Goal: Information Seeking & Learning: Check status

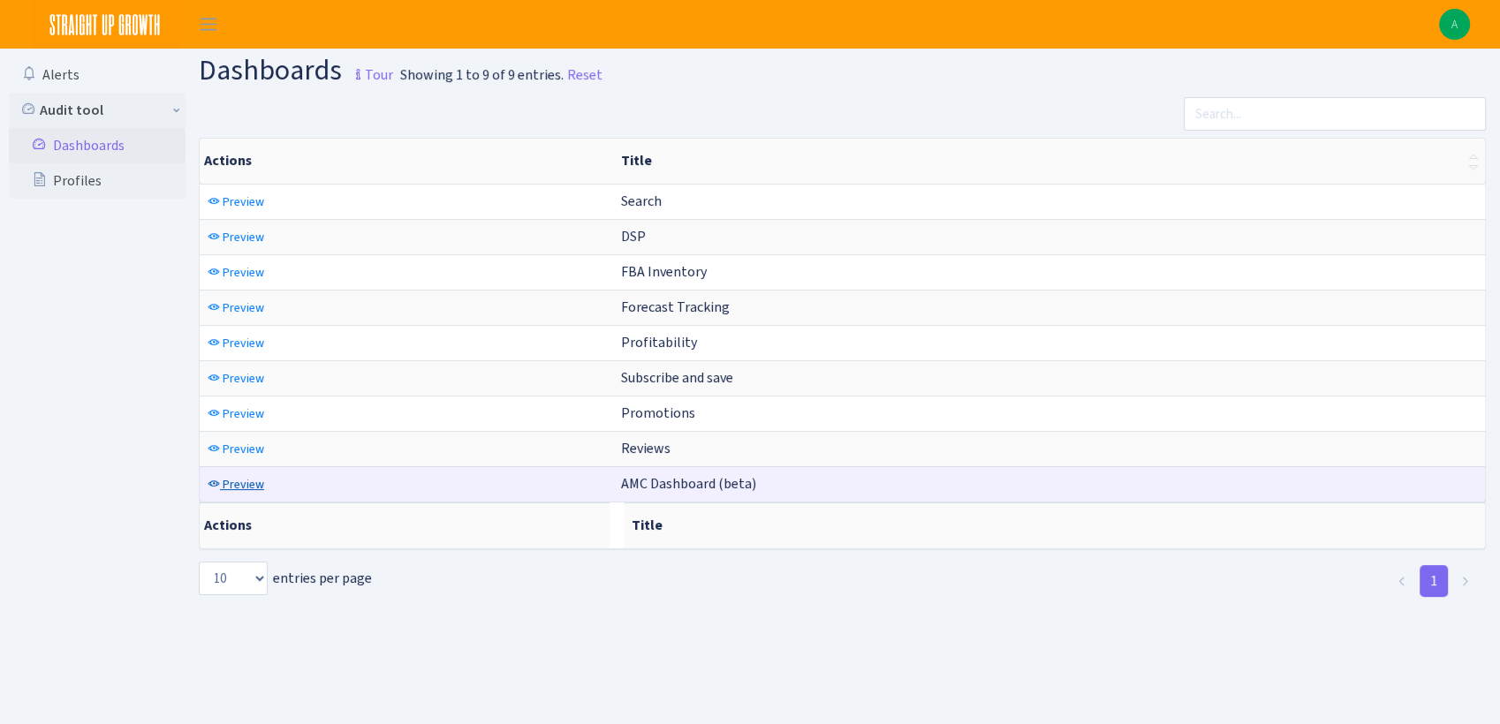
click at [238, 482] on span "Preview" at bounding box center [244, 484] width 42 height 17
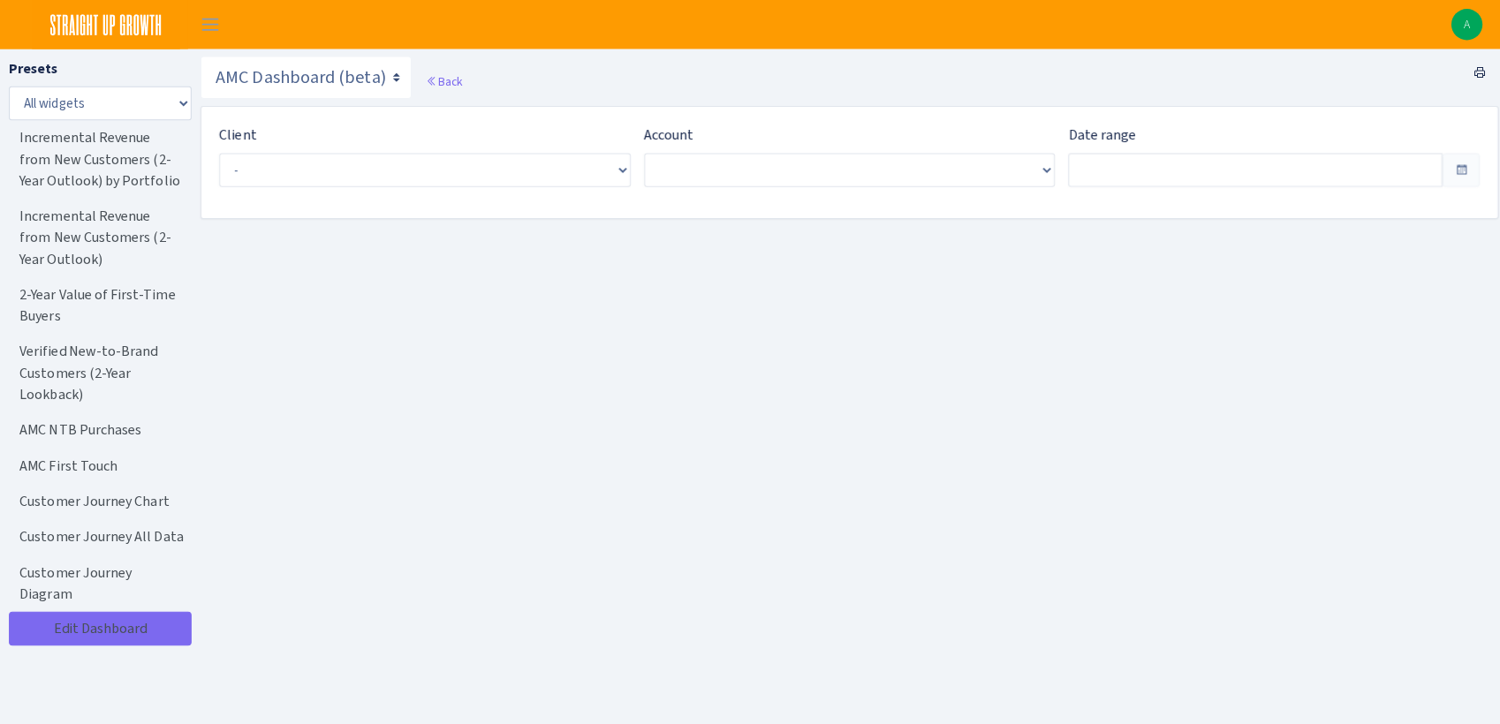
type input "[DATE] - [DATE]"
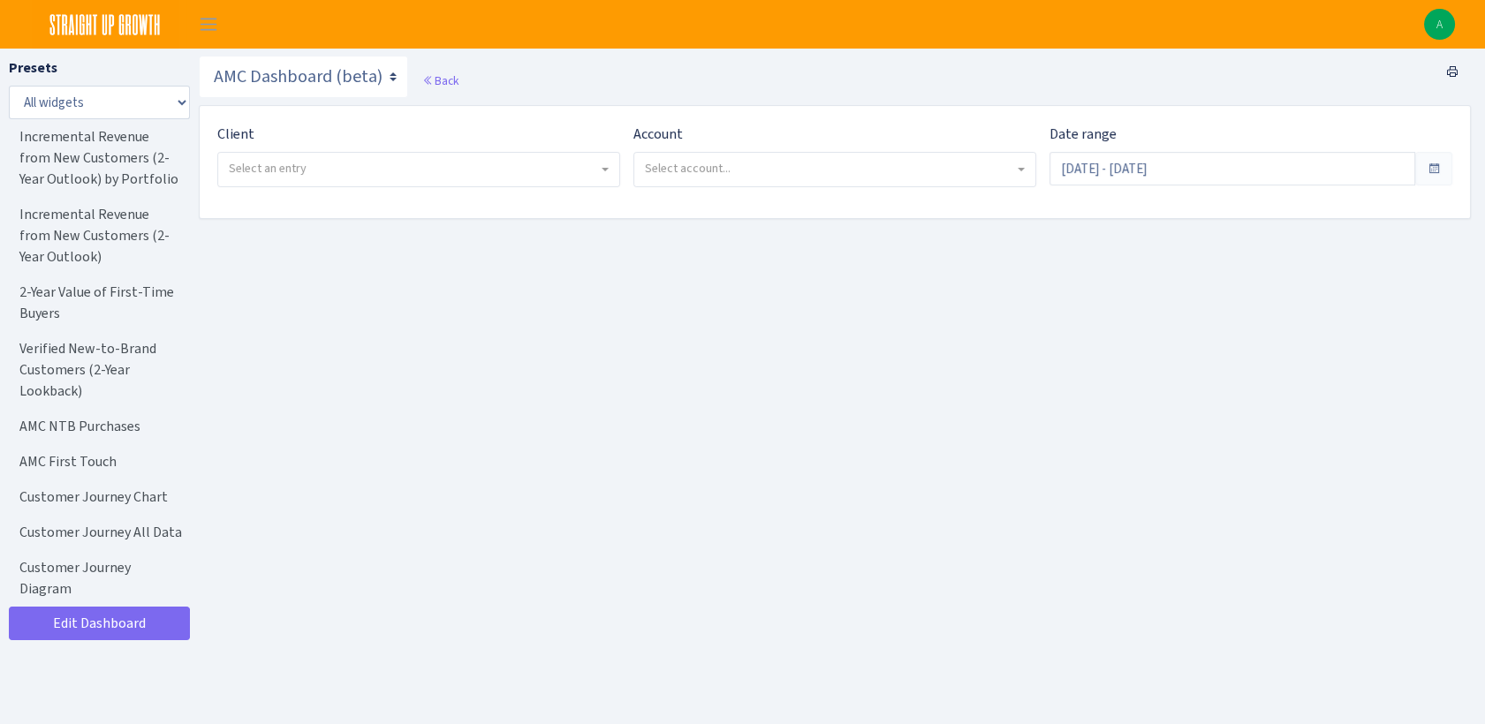
click at [360, 184] on span "Select an entry" at bounding box center [418, 170] width 401 height 34
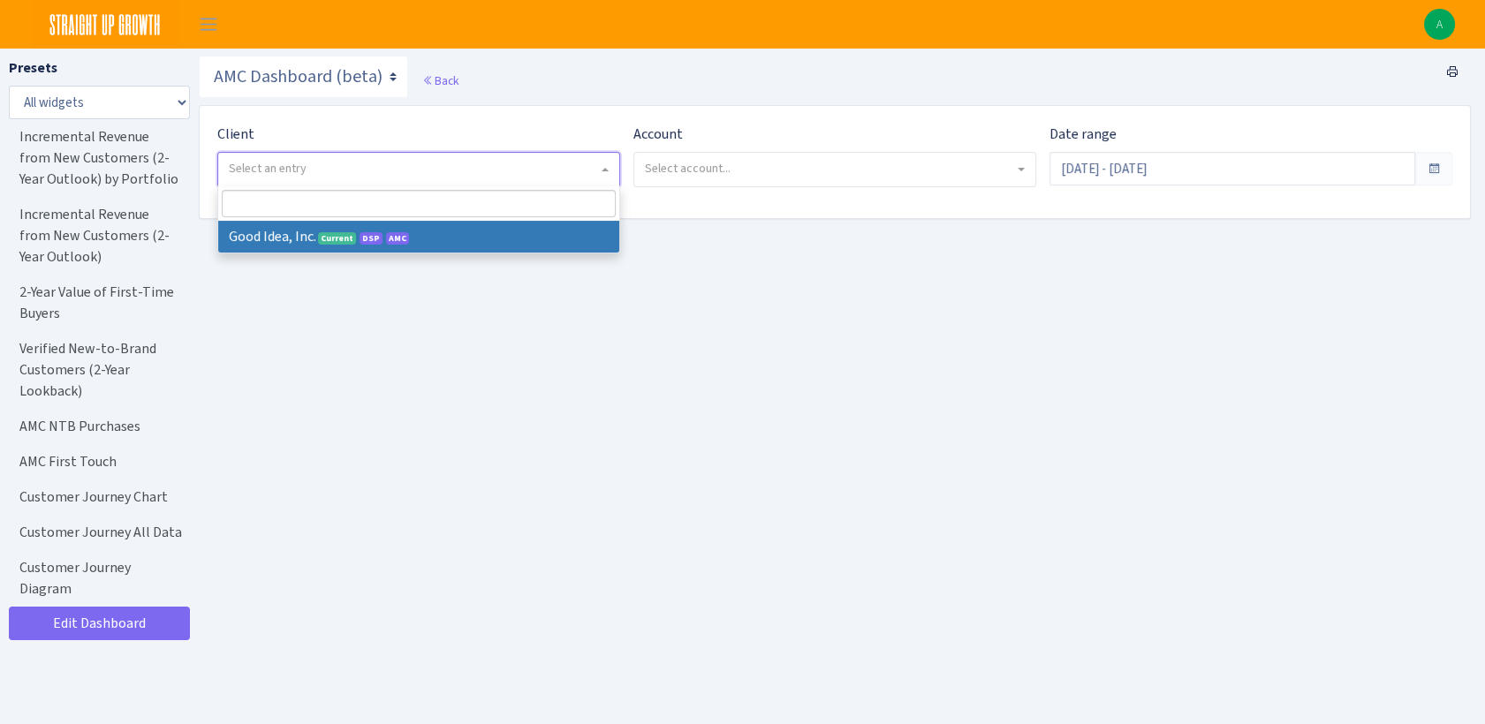
select select "200"
select select
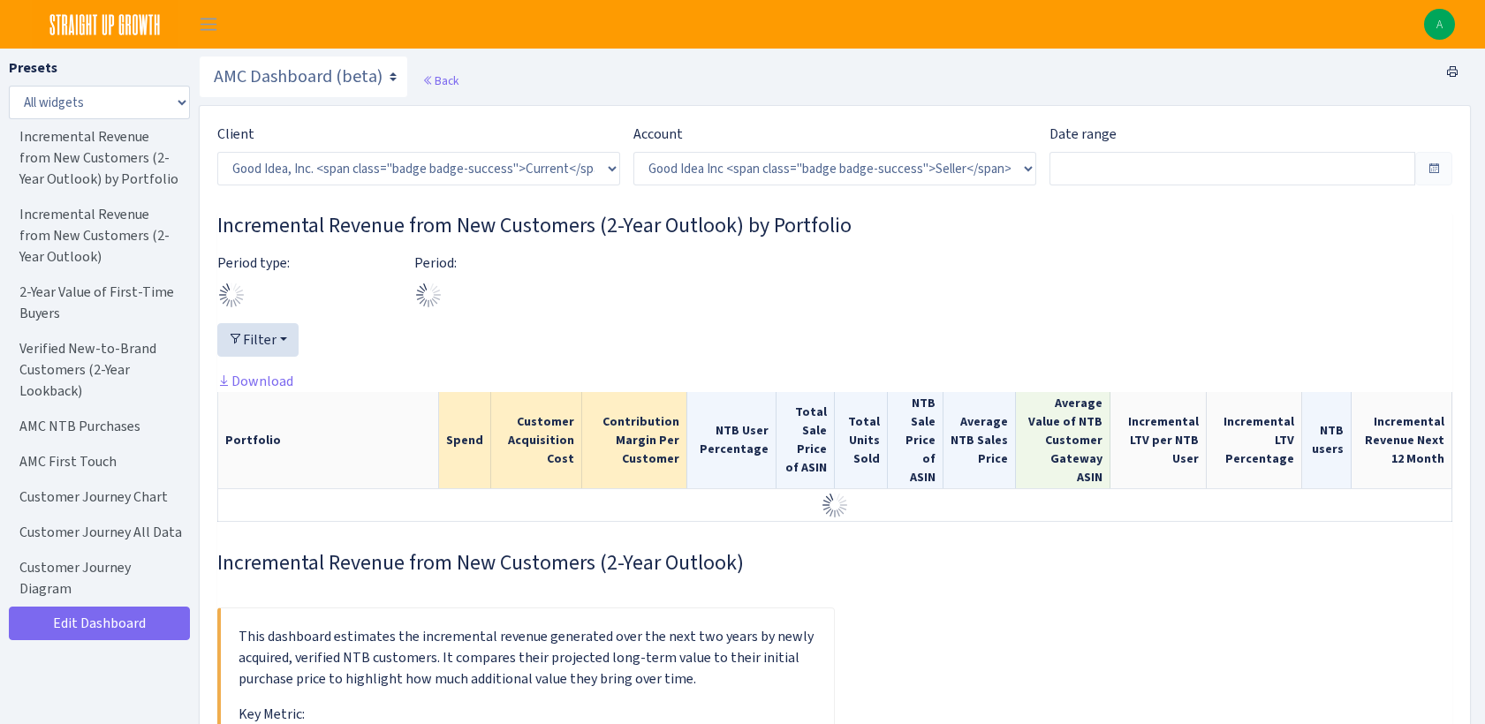
select select "2070955144202371"
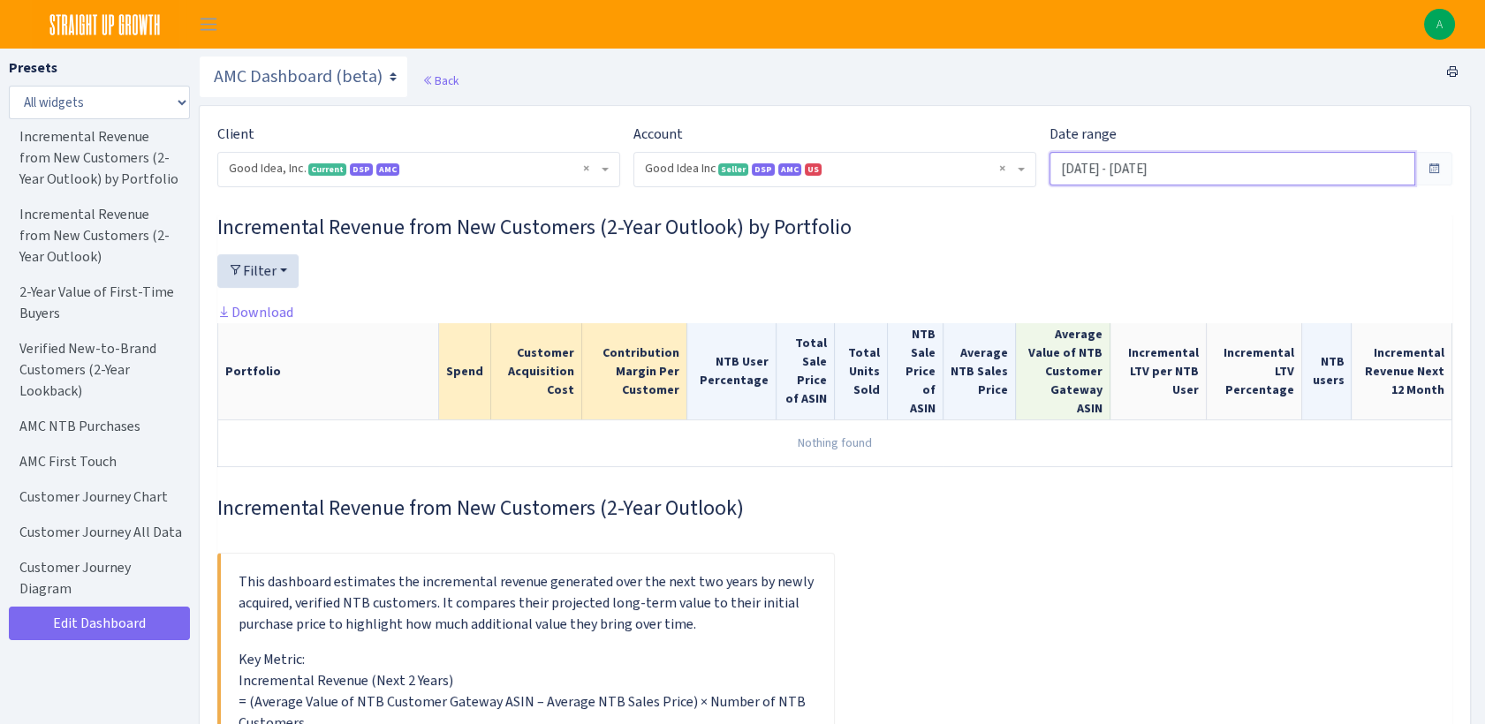
click at [1228, 163] on input "[DATE] - [DATE]" at bounding box center [1232, 169] width 366 height 34
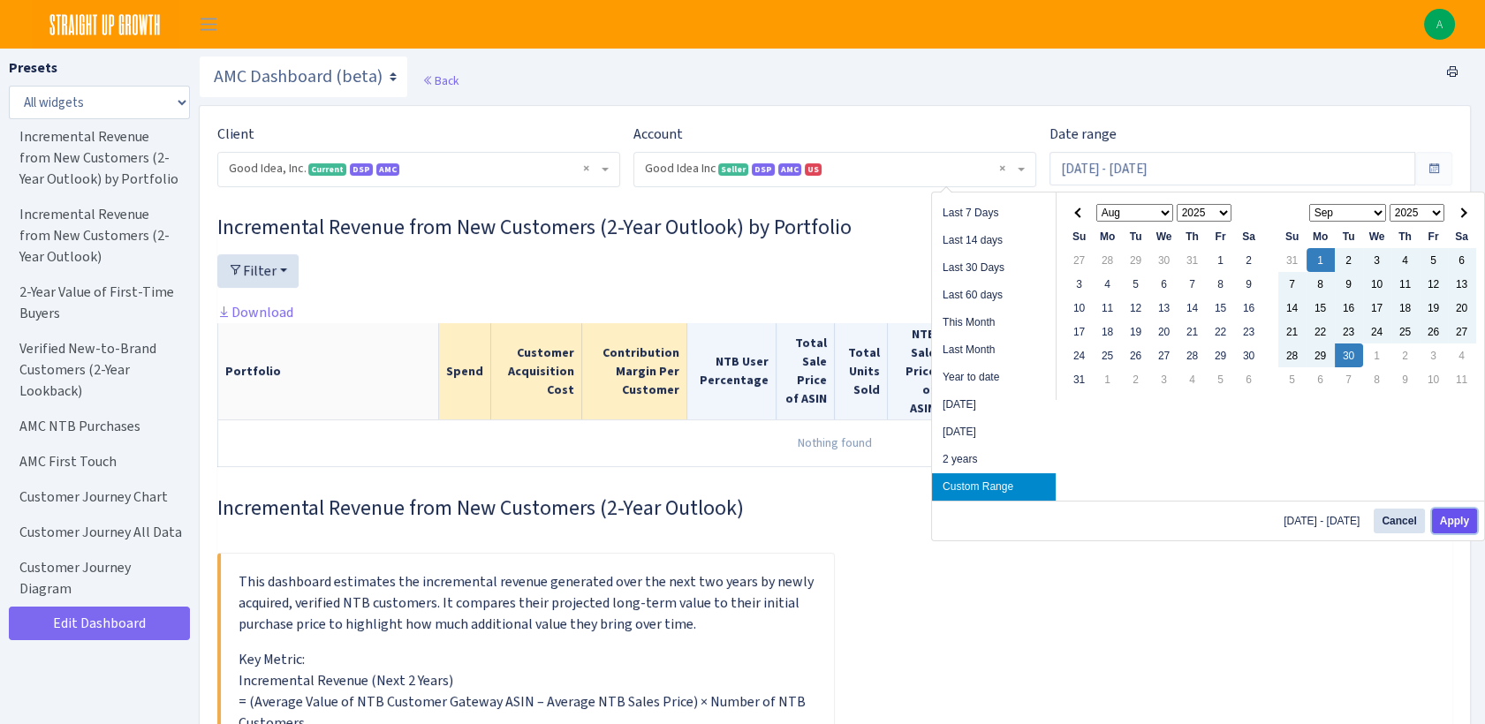
click at [1473, 513] on button "Apply" at bounding box center [1454, 521] width 45 height 25
type input "Sep 1, 2025 - Sep 30, 2025"
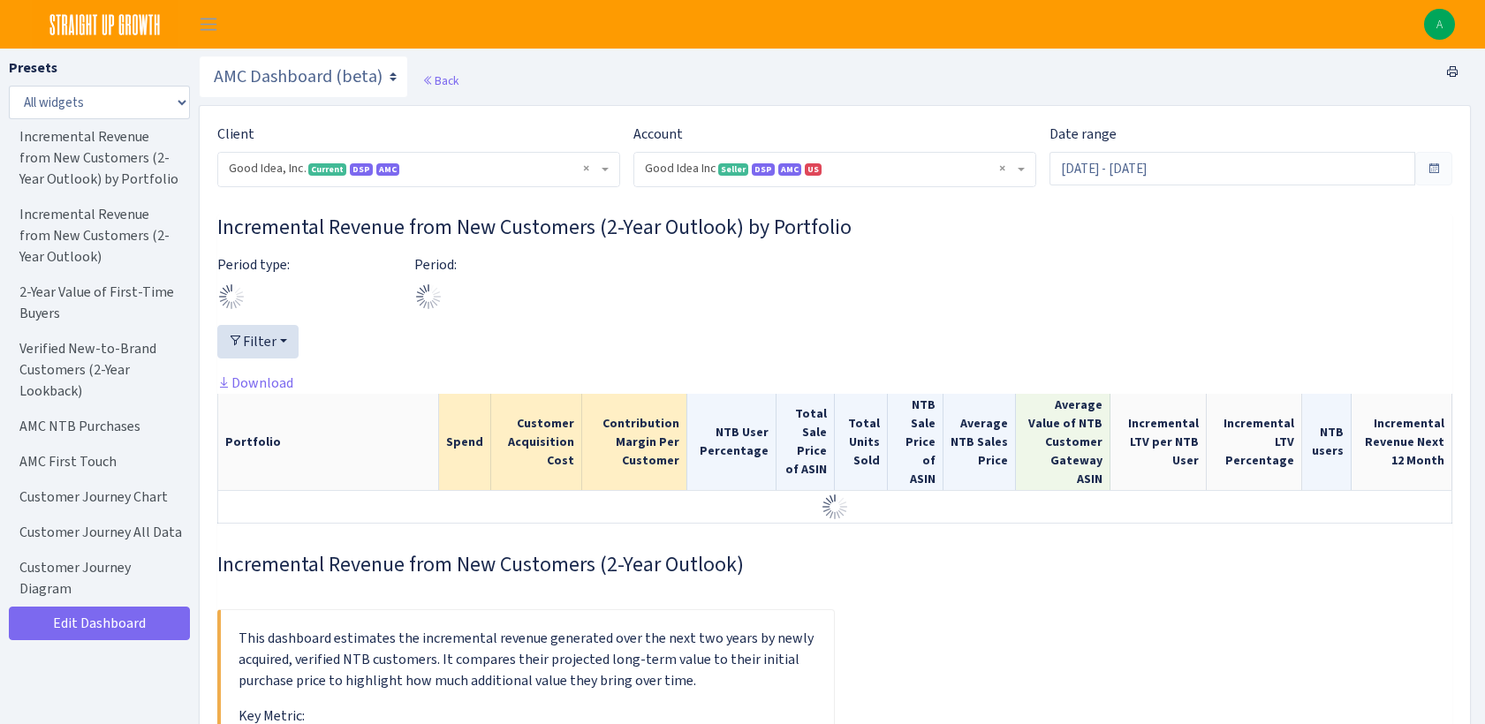
select select "2070955144202371"
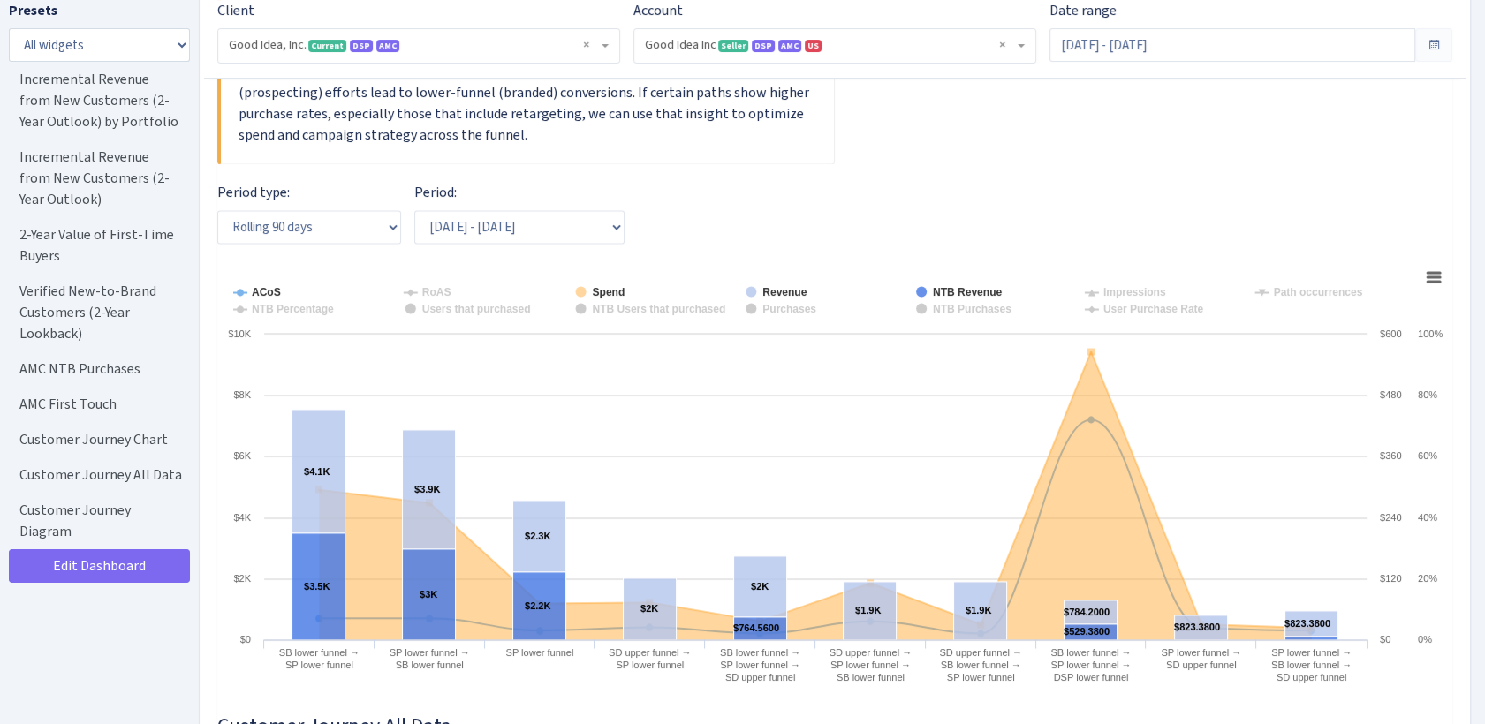
scroll to position [5091, 0]
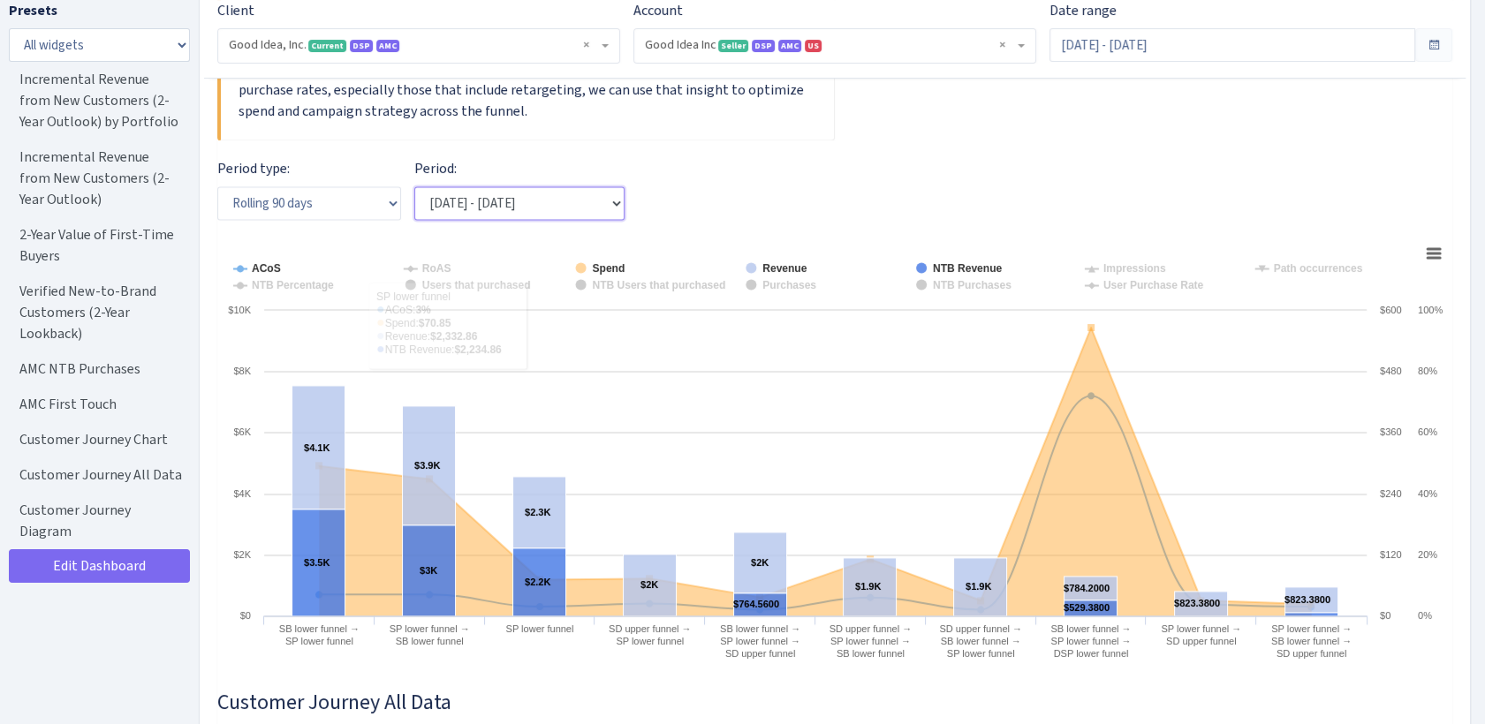
click at [579, 219] on select "06/19/2025 - 09/16/2025" at bounding box center [519, 203] width 210 height 34
click at [381, 229] on div "Period type: Rolling 90 days Monthly Quarterly Yearly" at bounding box center [309, 196] width 210 height 76
click at [378, 208] on select "Rolling 90 days Monthly Quarterly Yearly" at bounding box center [309, 203] width 184 height 34
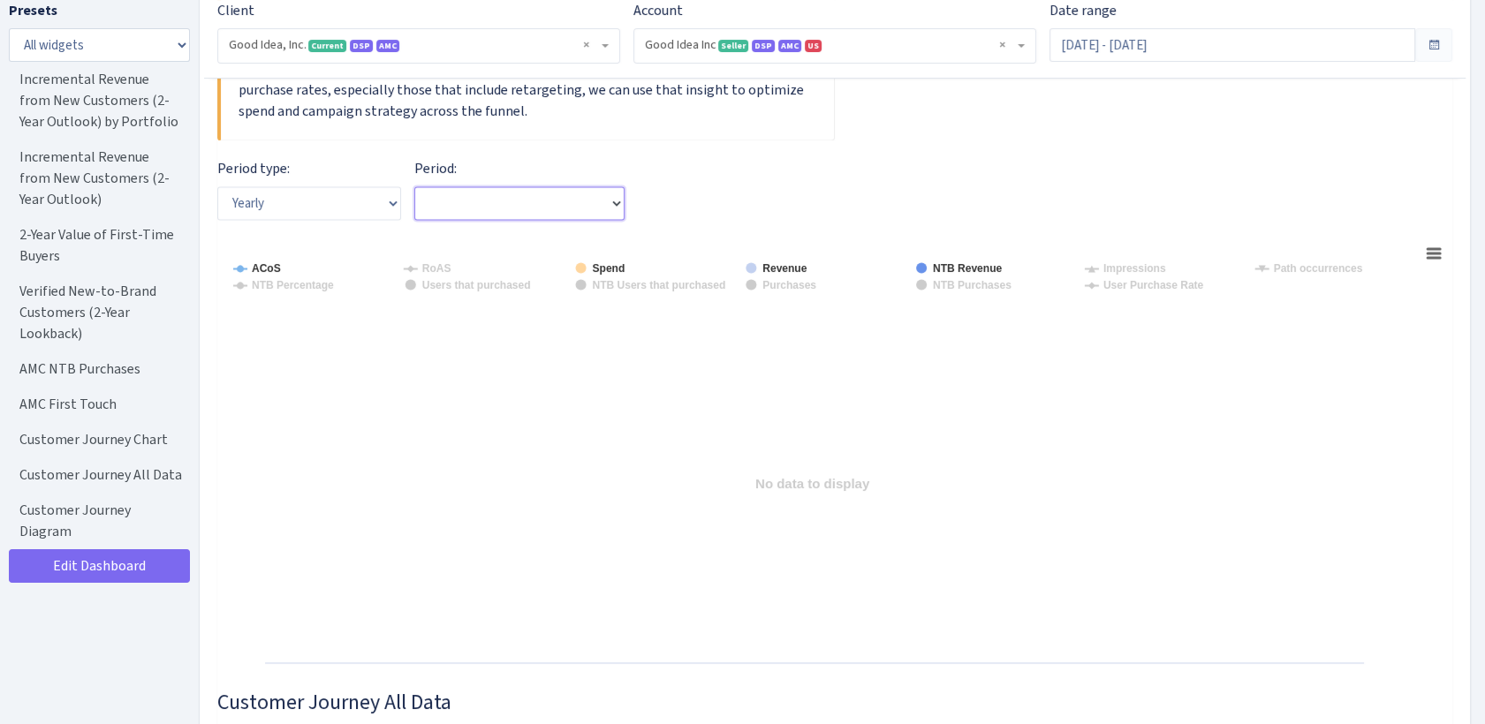
click at [496, 208] on select "Period type:" at bounding box center [519, 203] width 210 height 34
click at [629, 207] on div "Period type: Rolling 90 days Monthly Quarterly Yearly Period:" at bounding box center [834, 196] width 1261 height 76
click at [614, 207] on select "Period type:" at bounding box center [519, 203] width 210 height 34
click at [345, 215] on select "Rolling 90 days Monthly Quarterly Yearly" at bounding box center [309, 203] width 184 height 34
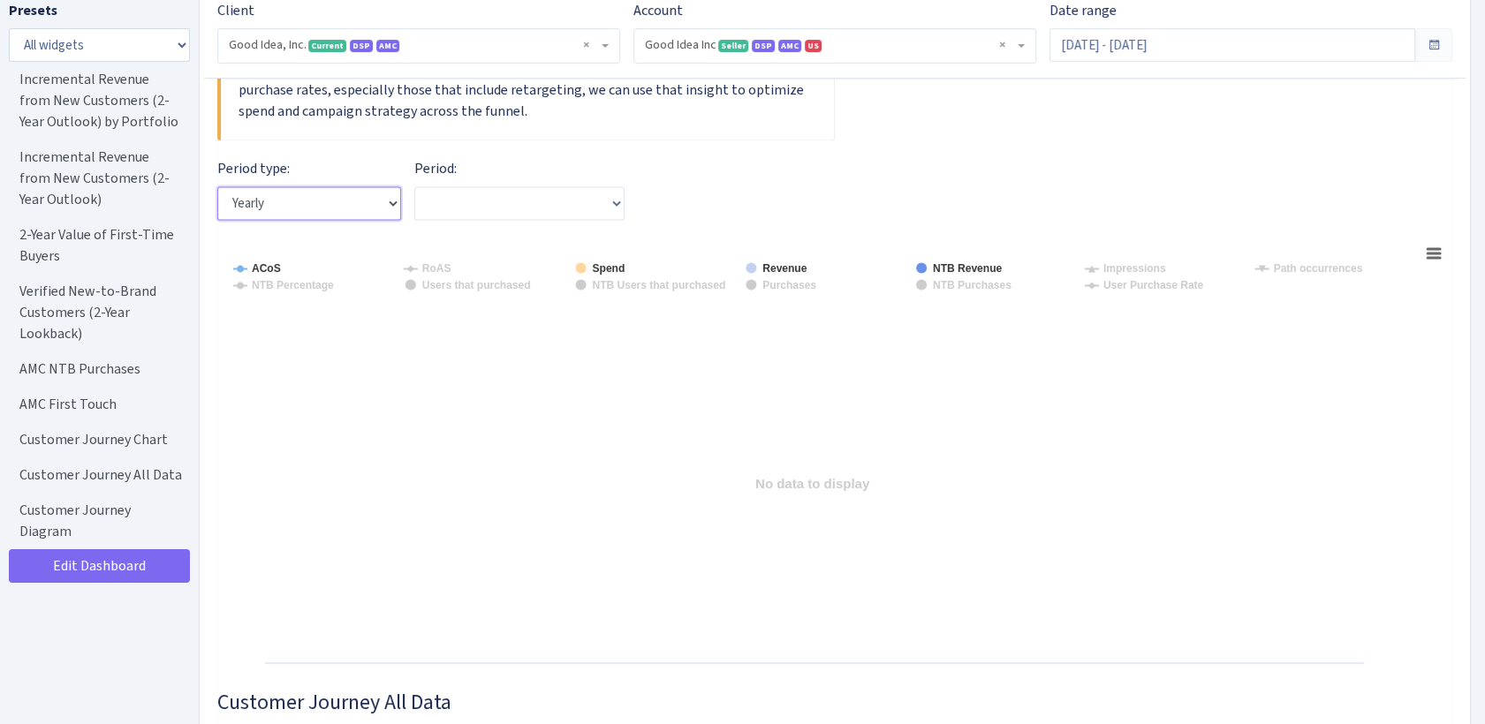
select select "90DAYS"
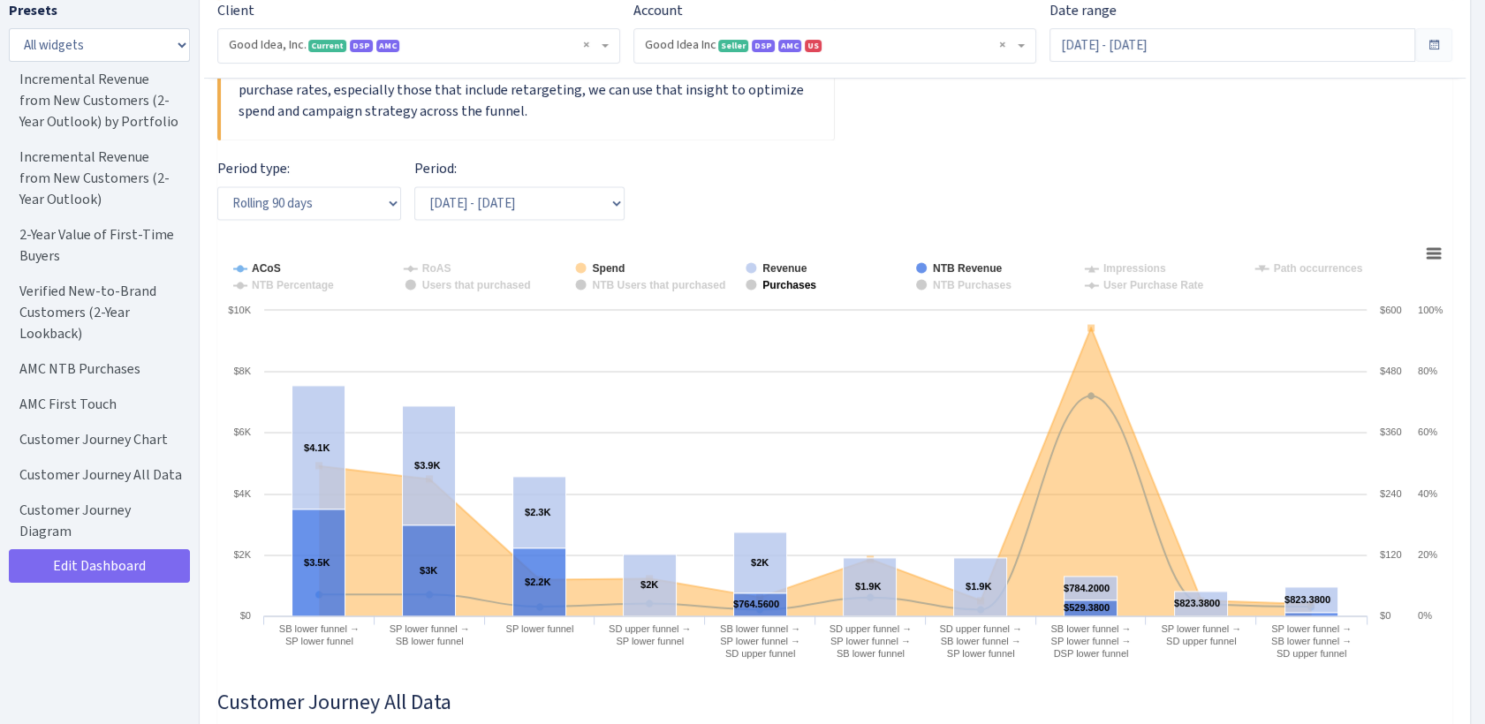
click at [810, 287] on tspan "Purchases" at bounding box center [789, 285] width 54 height 12
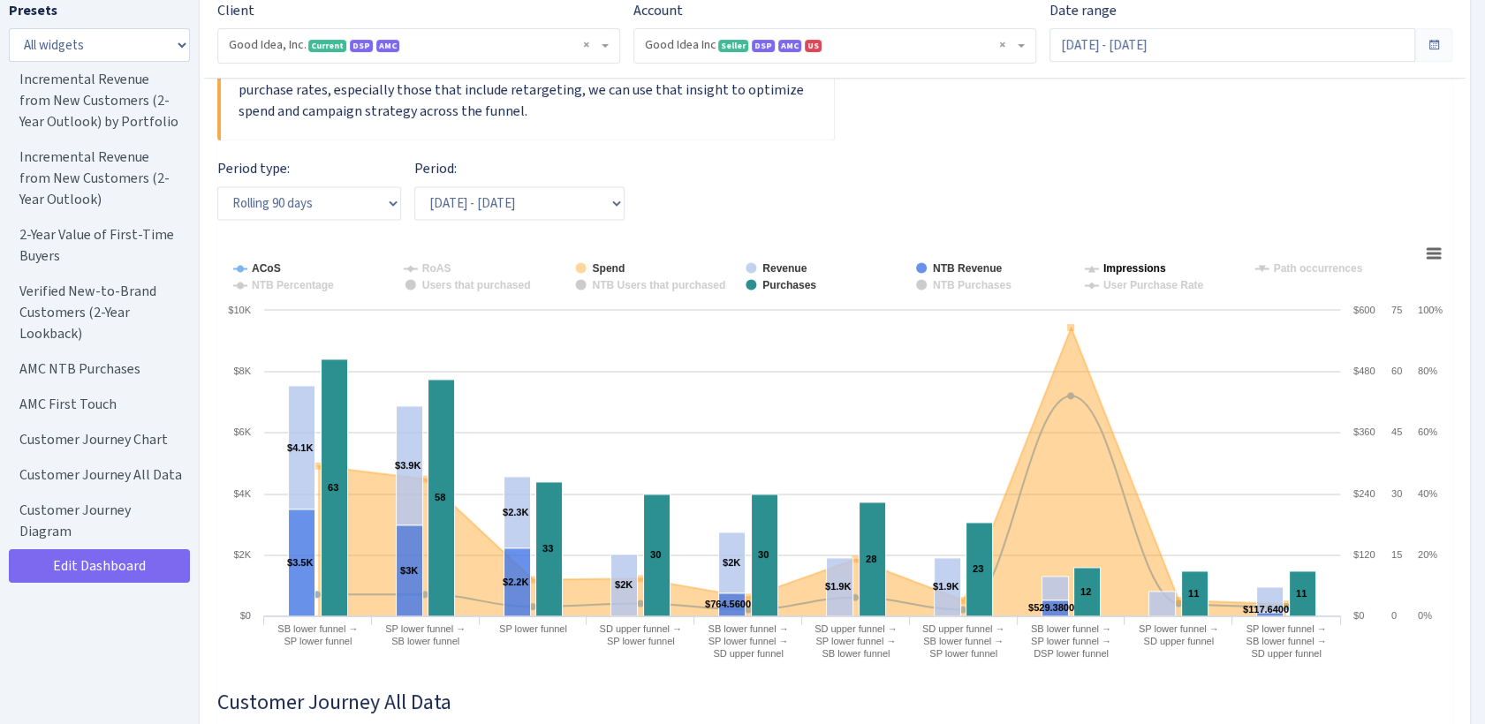
click at [1127, 272] on tspan "Impressions" at bounding box center [1134, 268] width 63 height 12
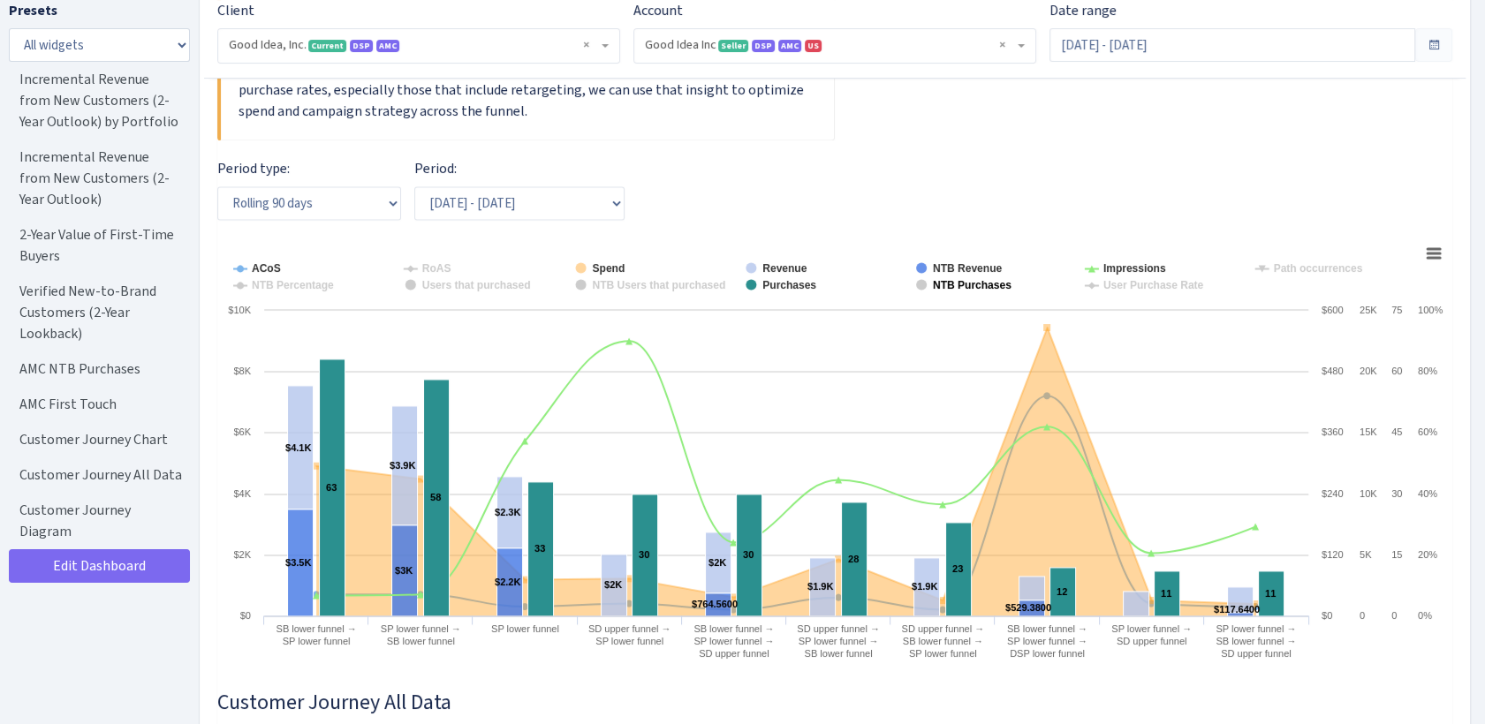
click at [989, 291] on tspan "NTB Purchases" at bounding box center [972, 285] width 79 height 12
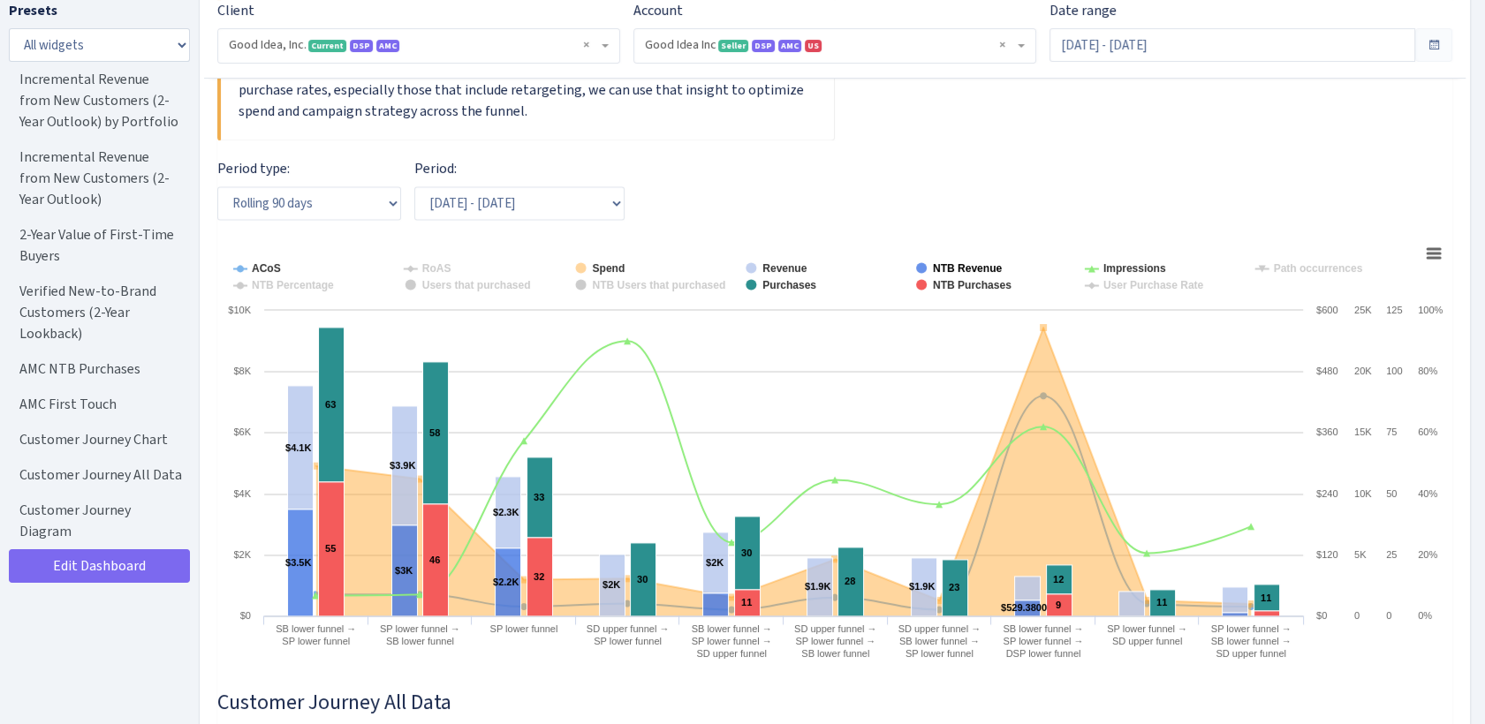
click at [973, 275] on tspan "NTB Revenue" at bounding box center [967, 268] width 69 height 12
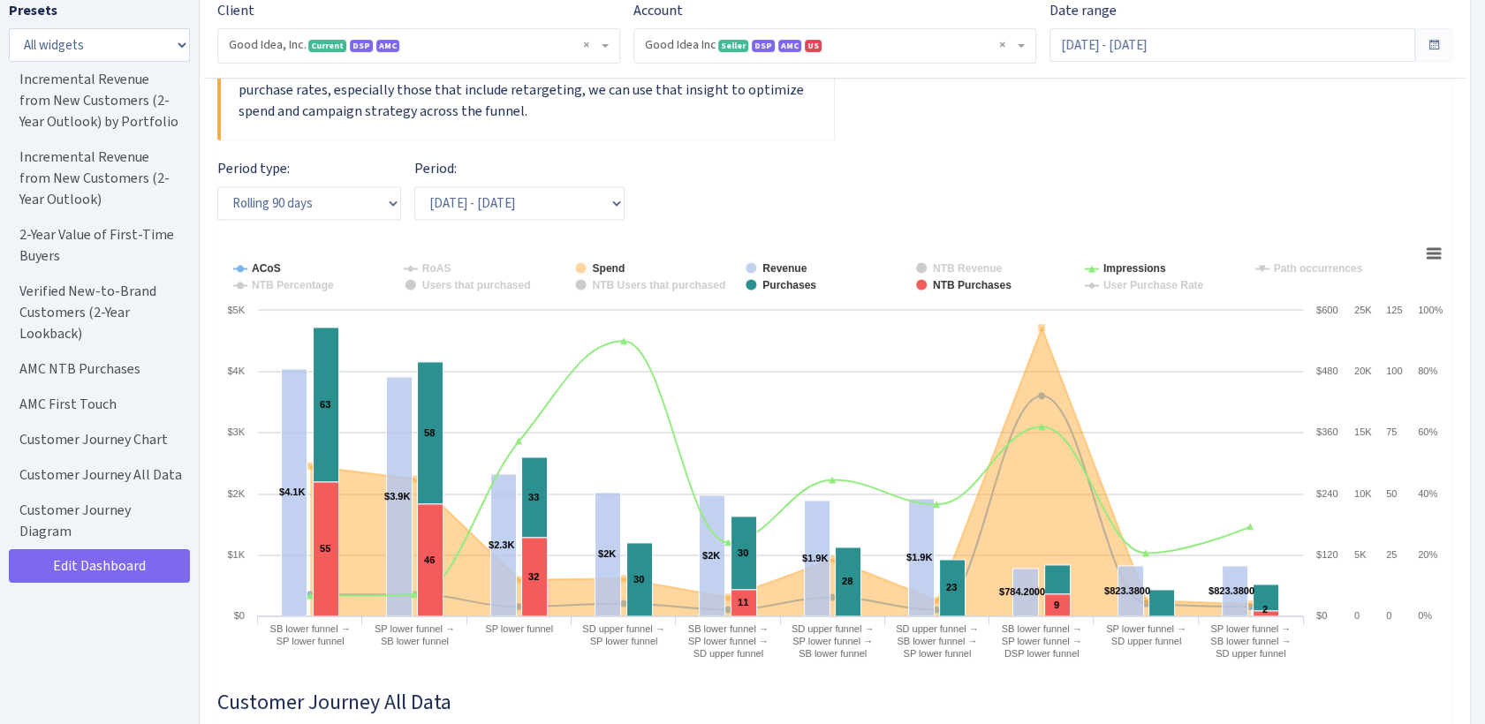
click at [973, 275] on tspan "NTB Revenue" at bounding box center [967, 268] width 69 height 12
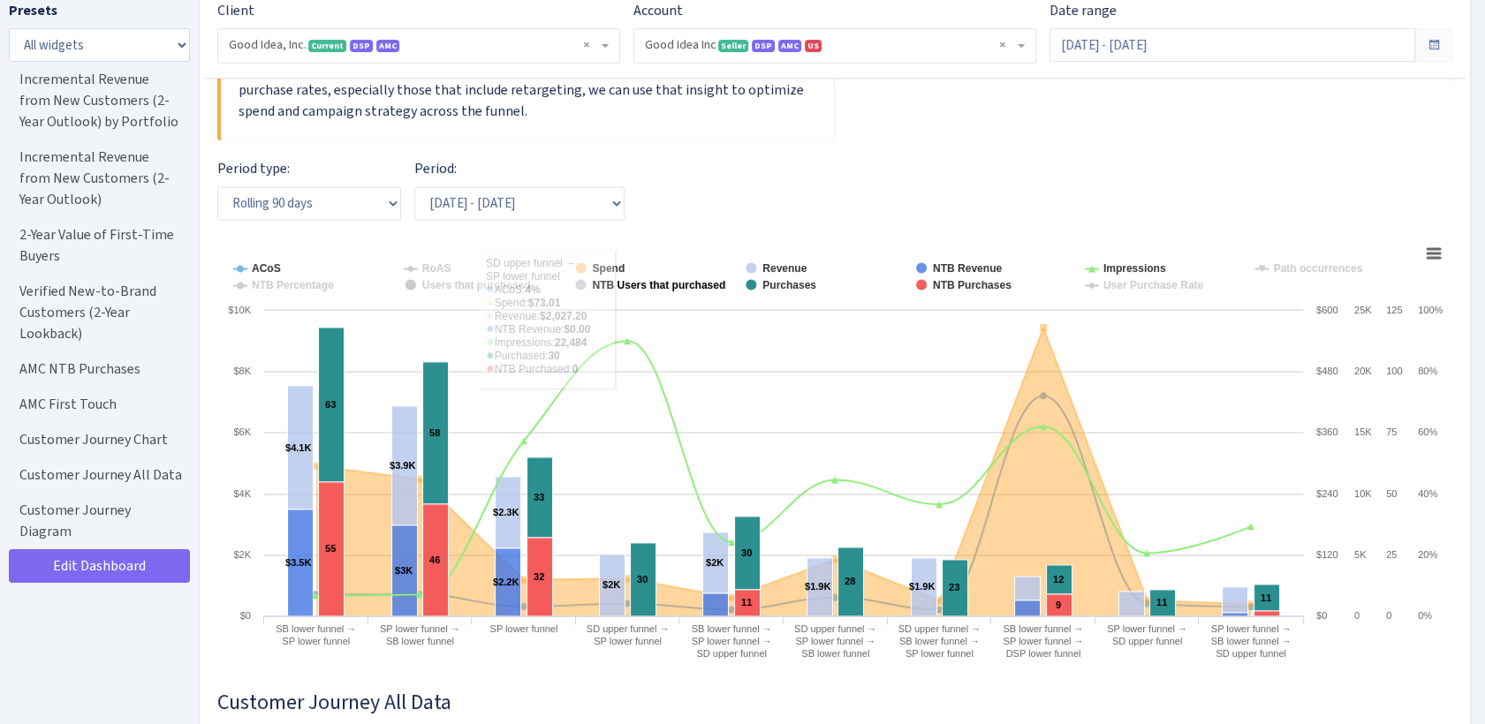
click at [669, 291] on tspan "NTB Users that purchased" at bounding box center [659, 285] width 133 height 12
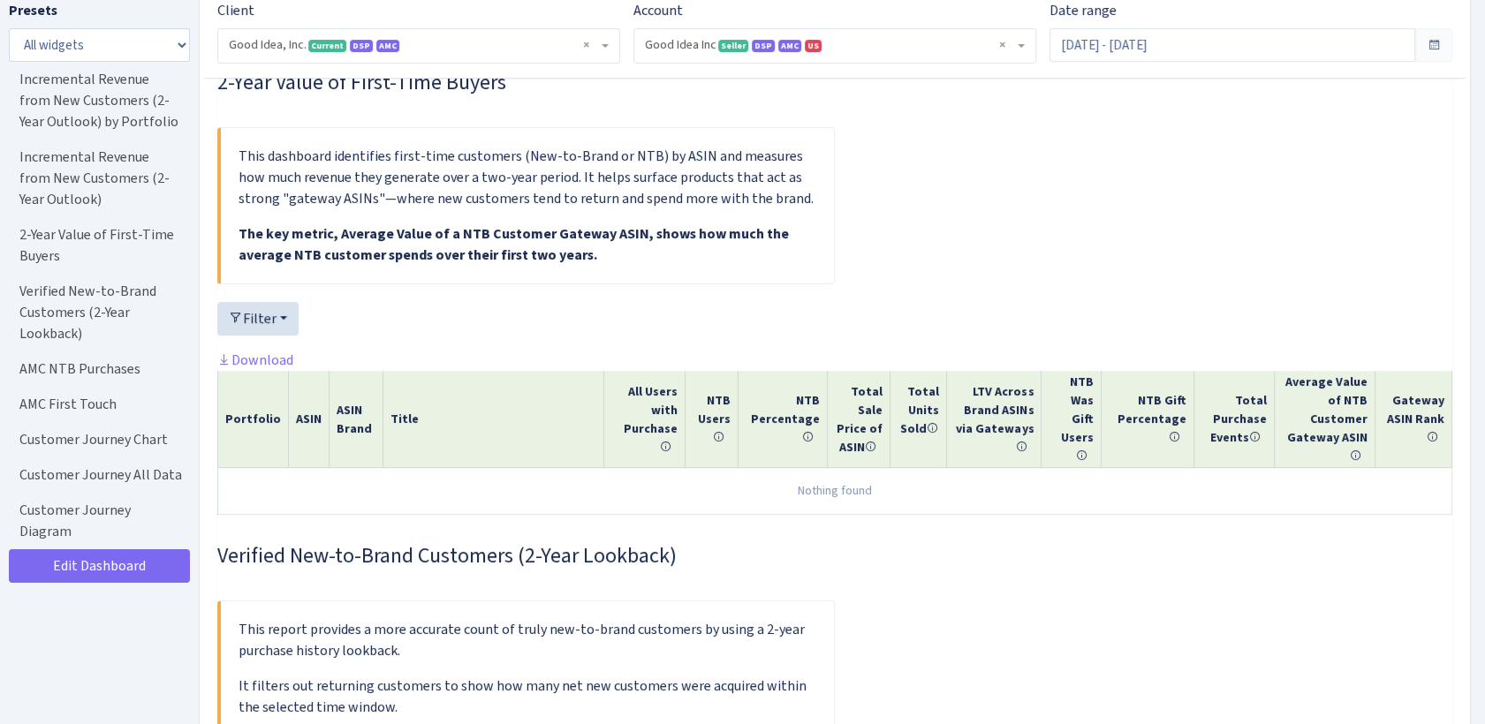
scroll to position [0, 0]
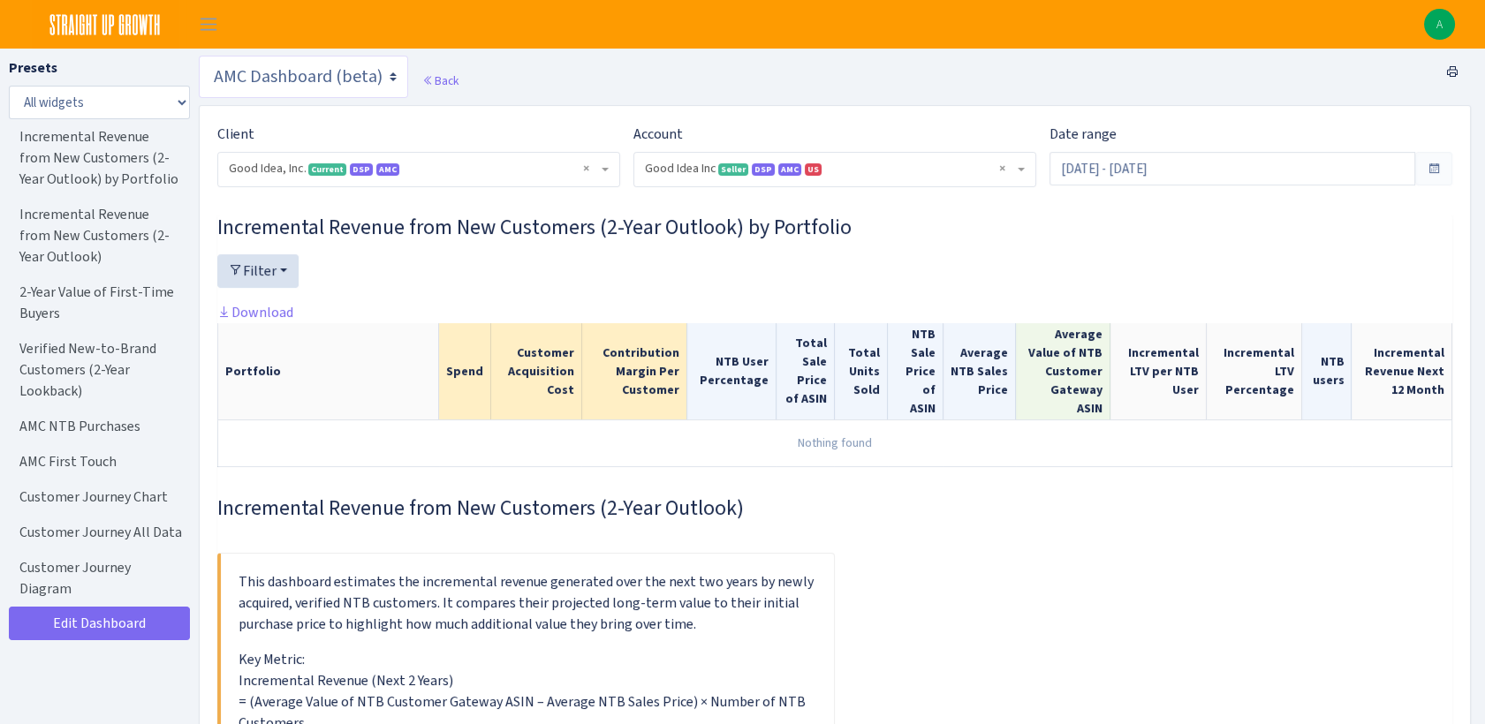
click at [302, 71] on select "Search DSP FBA Inventory Forecast Tracking Profitability Subscribe and save Pro…" at bounding box center [303, 77] width 209 height 42
select select "https://straightupgrowth.com/admin/dashboard/7/show"
click at [199, 56] on select "Search DSP FBA Inventory Forecast Tracking Profitability Subscribe and save Pro…" at bounding box center [303, 77] width 209 height 42
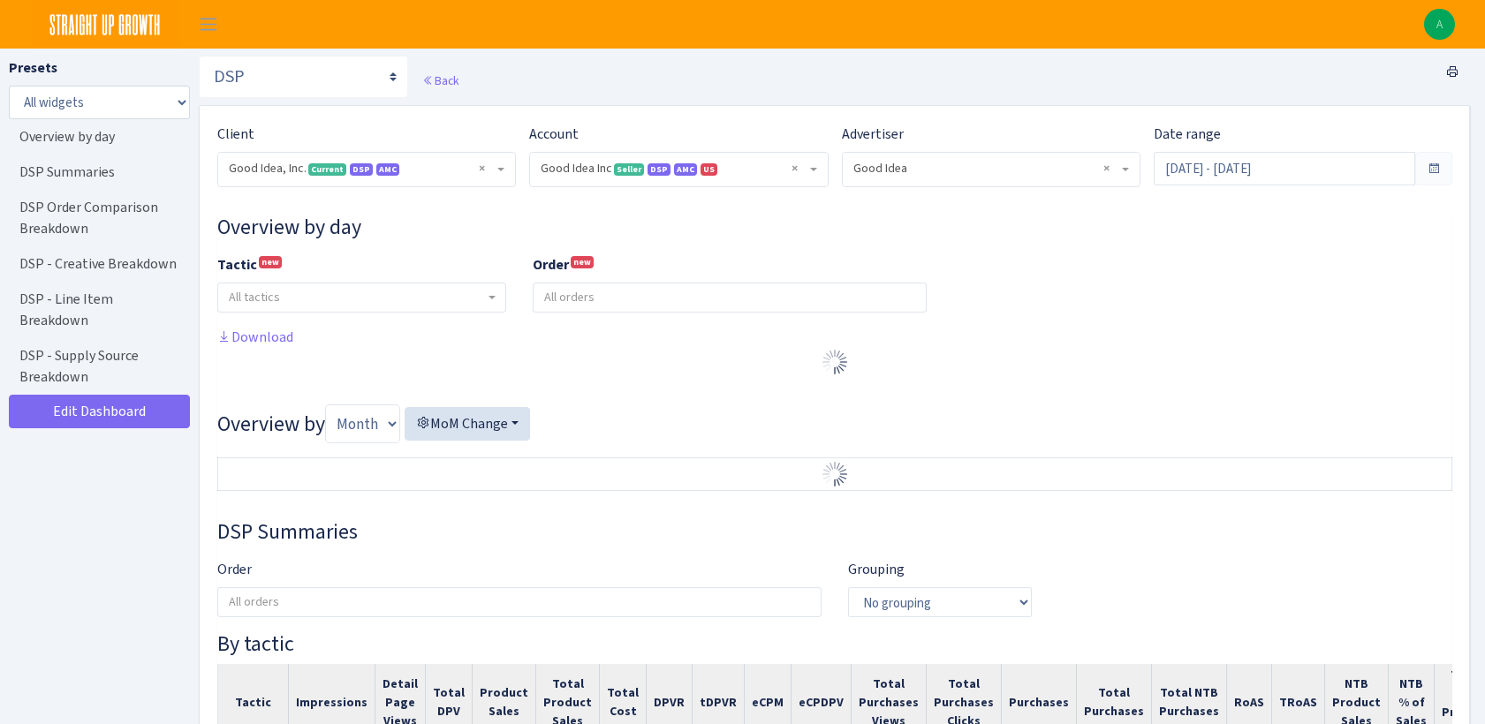
select select "2070955144202371"
select select "583876565419656403"
select select
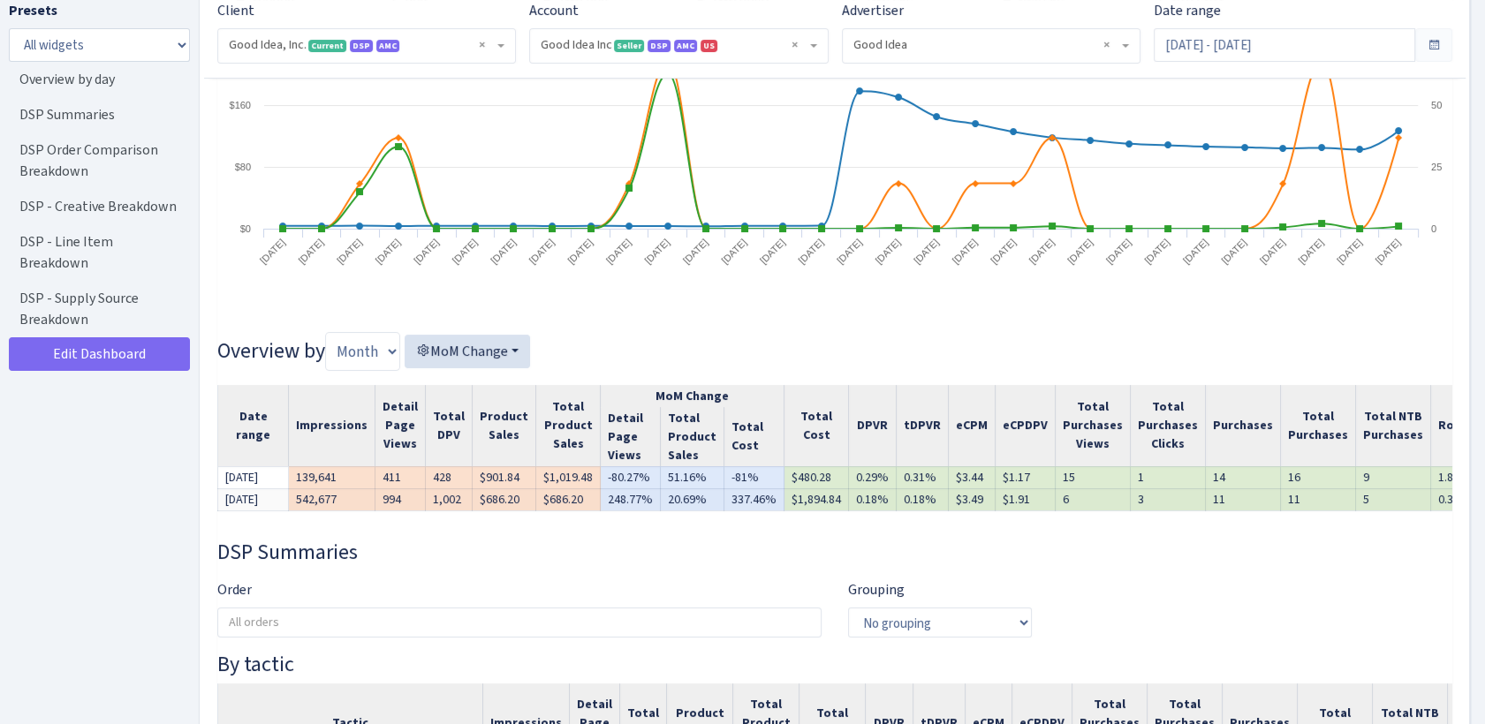
scroll to position [727, 0]
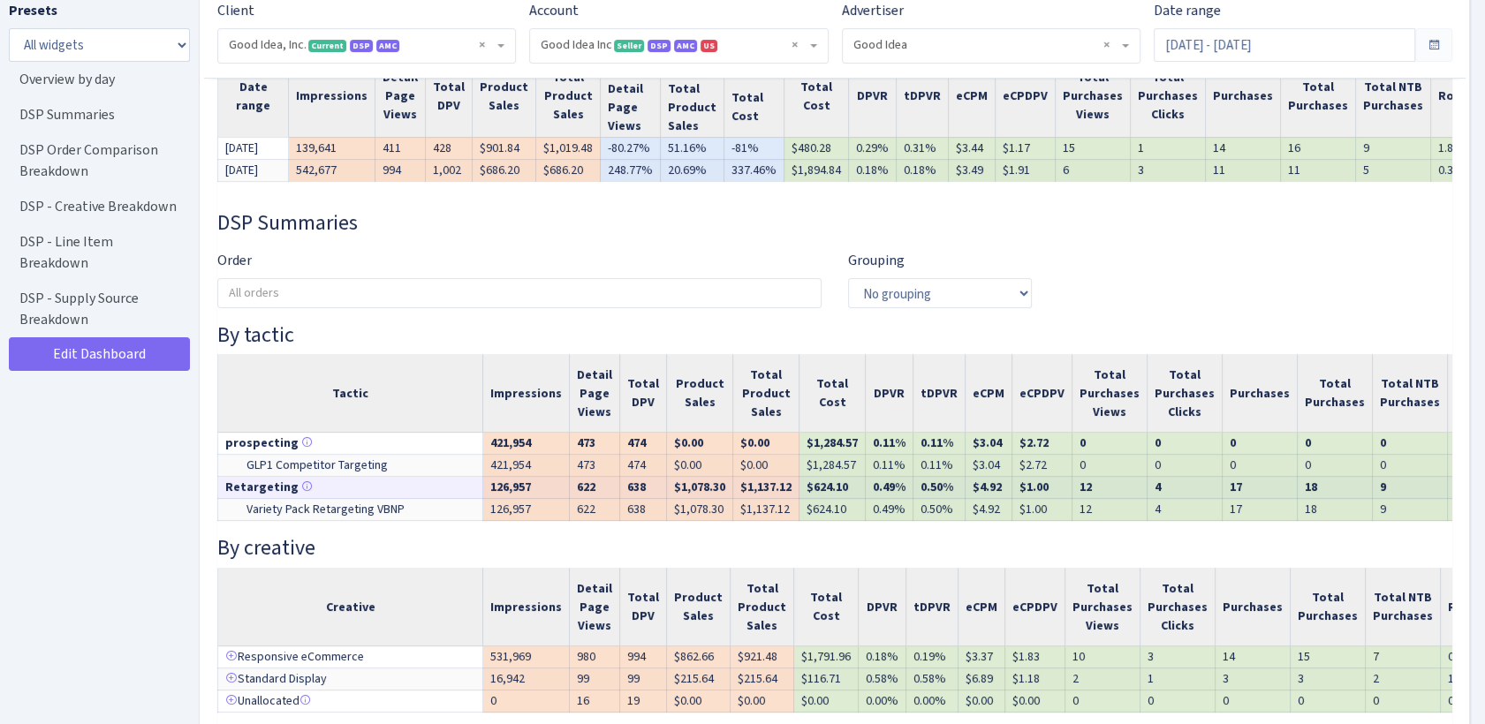
click at [404, 496] on td "Retargeting" at bounding box center [350, 488] width 265 height 22
drag, startPoint x: 397, startPoint y: 483, endPoint x: 245, endPoint y: 472, distance: 152.3
click at [245, 472] on td "GLP1 Competitor Targeting" at bounding box center [350, 466] width 265 height 22
copy td "GLP1 Competitor Targeting"
